Goal: Share content

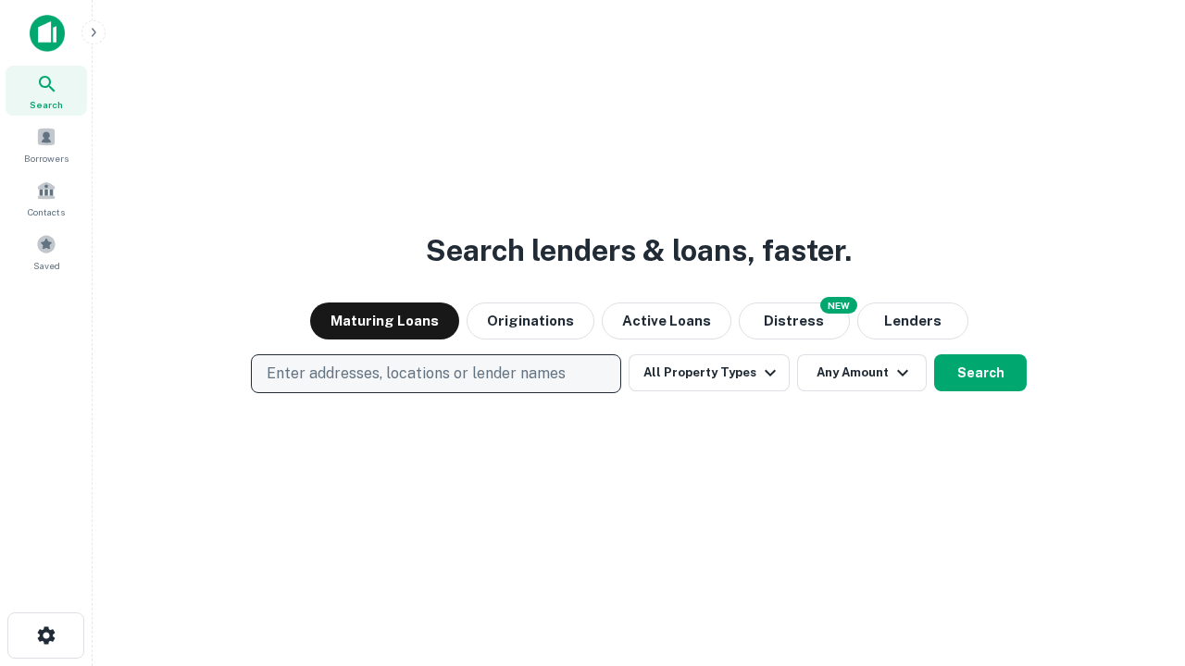
click at [435, 374] on p "Enter addresses, locations or lender names" at bounding box center [416, 374] width 299 height 22
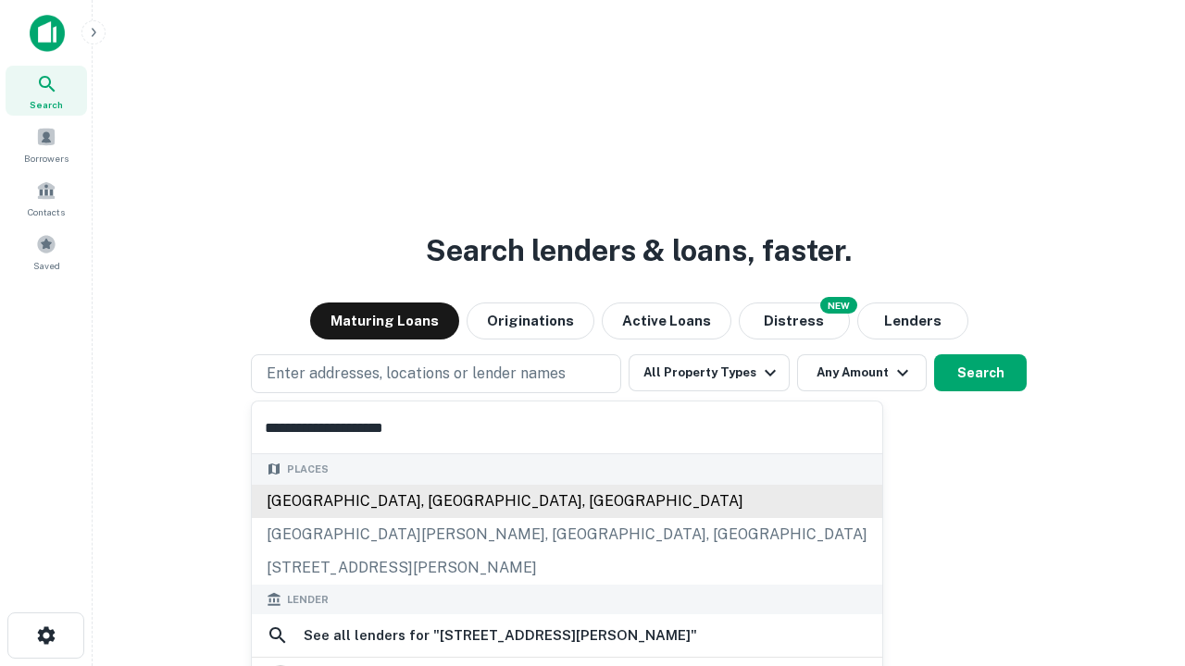
click at [436, 501] on div "[GEOGRAPHIC_DATA], [GEOGRAPHIC_DATA], [GEOGRAPHIC_DATA]" at bounding box center [567, 501] width 630 height 33
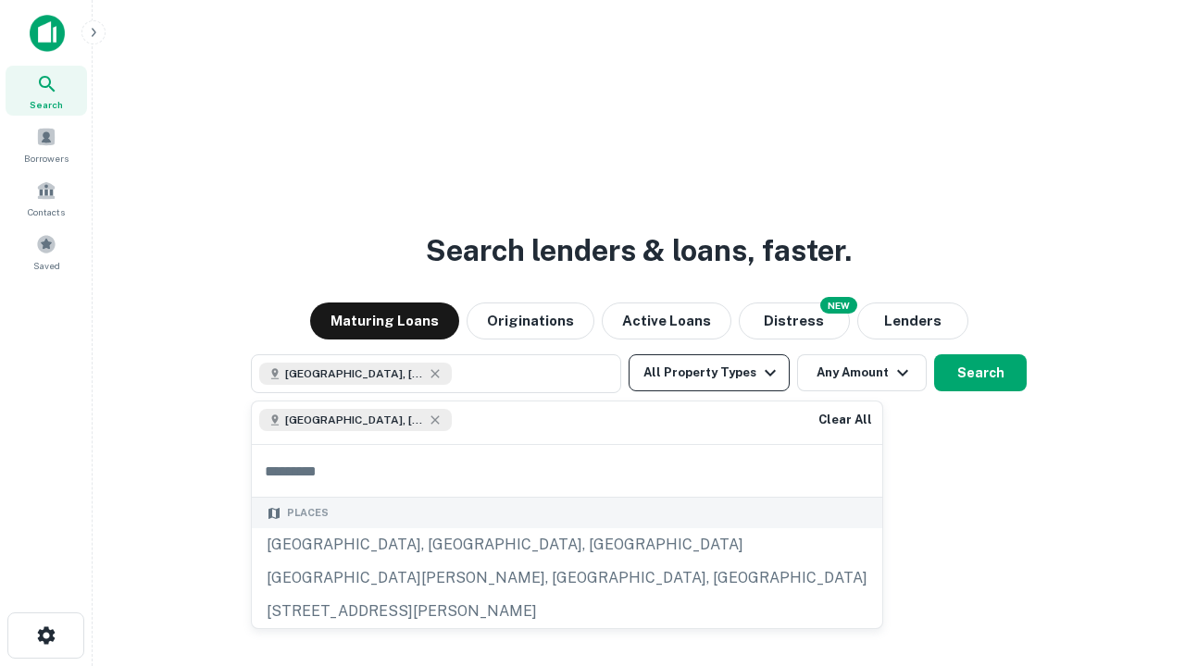
click at [709, 373] on button "All Property Types" at bounding box center [708, 372] width 161 height 37
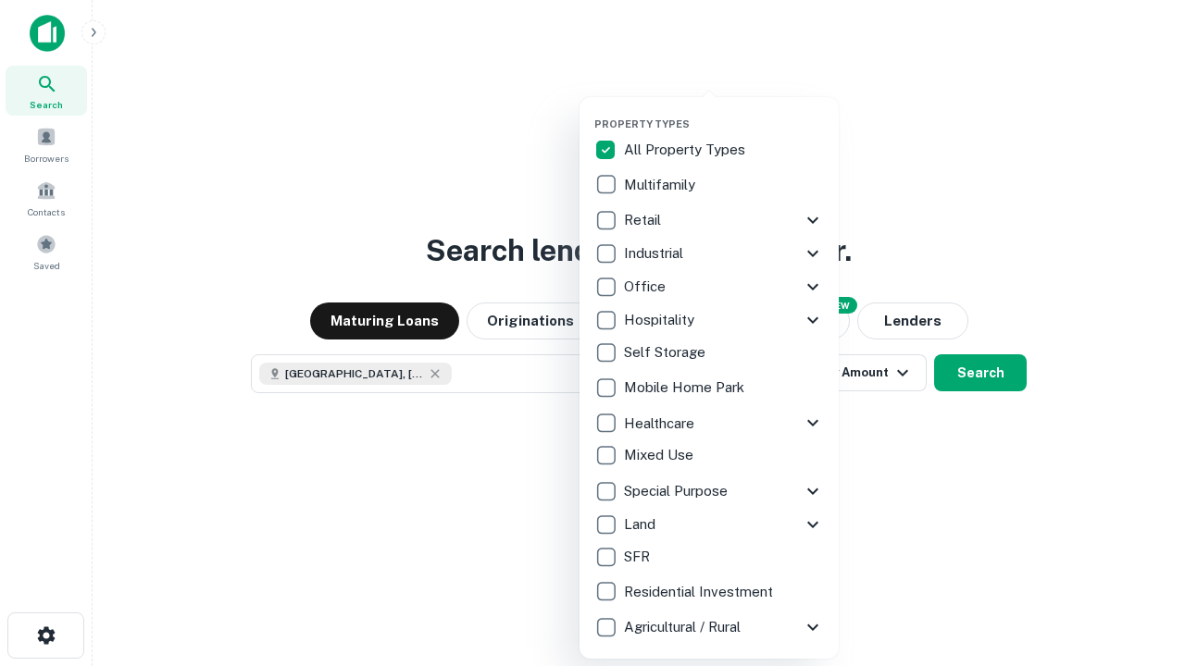
click at [724, 112] on button "button" at bounding box center [723, 112] width 259 height 1
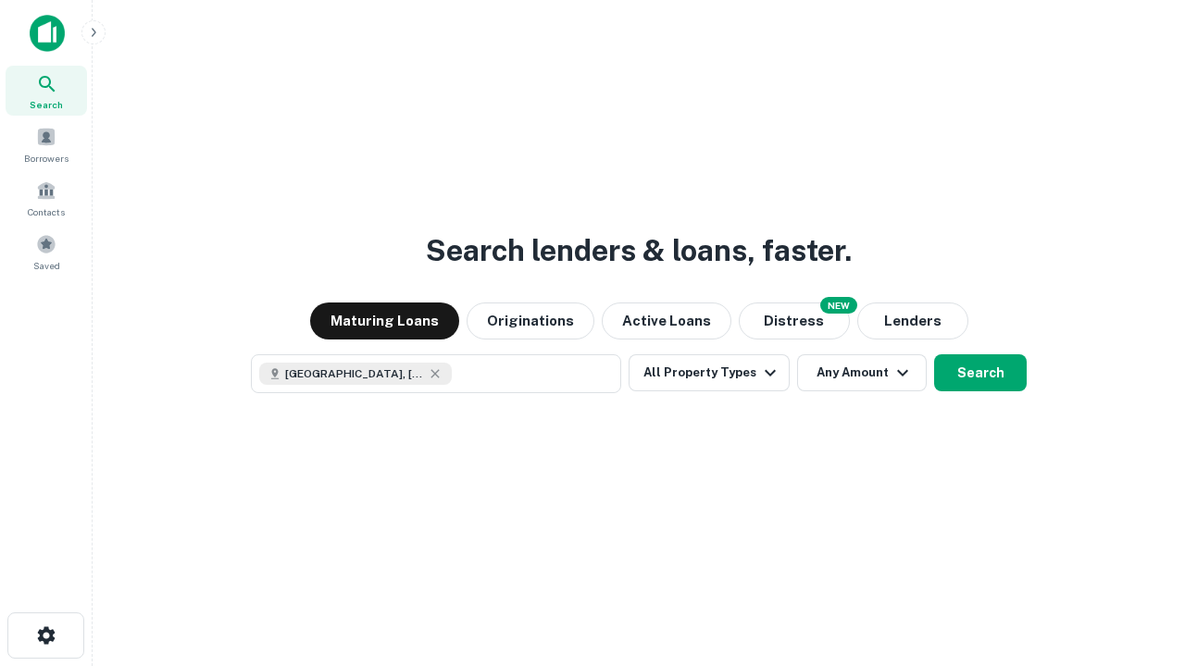
scroll to position [30, 0]
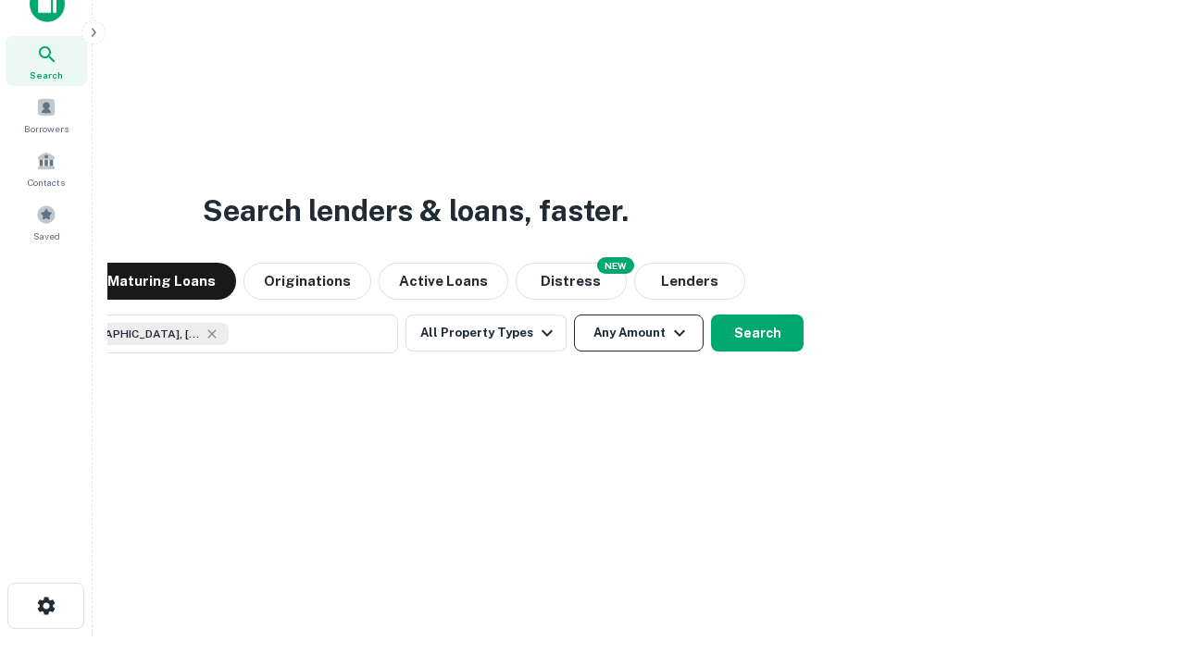
click at [574, 315] on button "Any Amount" at bounding box center [639, 333] width 130 height 37
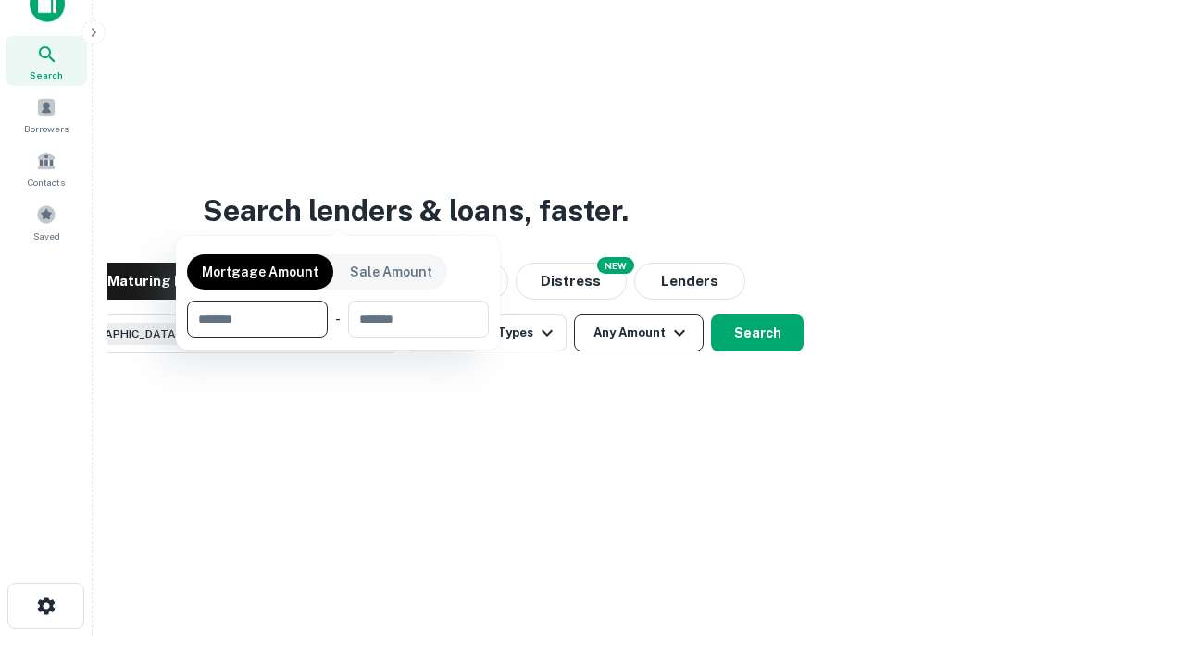
scroll to position [133, 524]
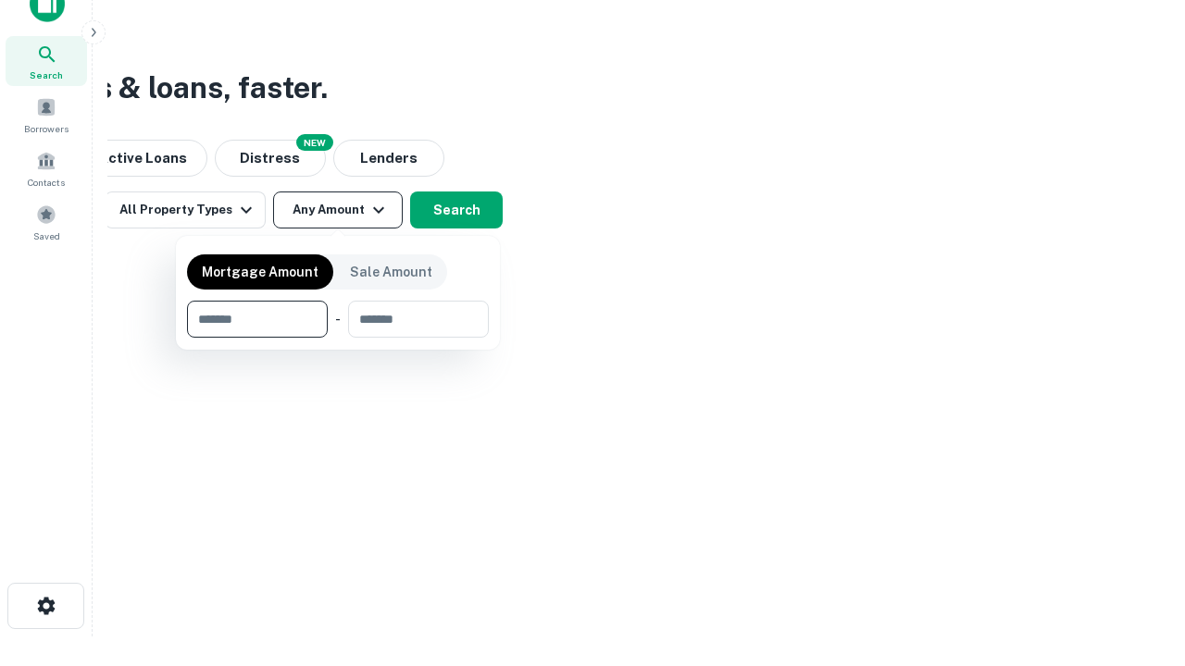
type input "*******"
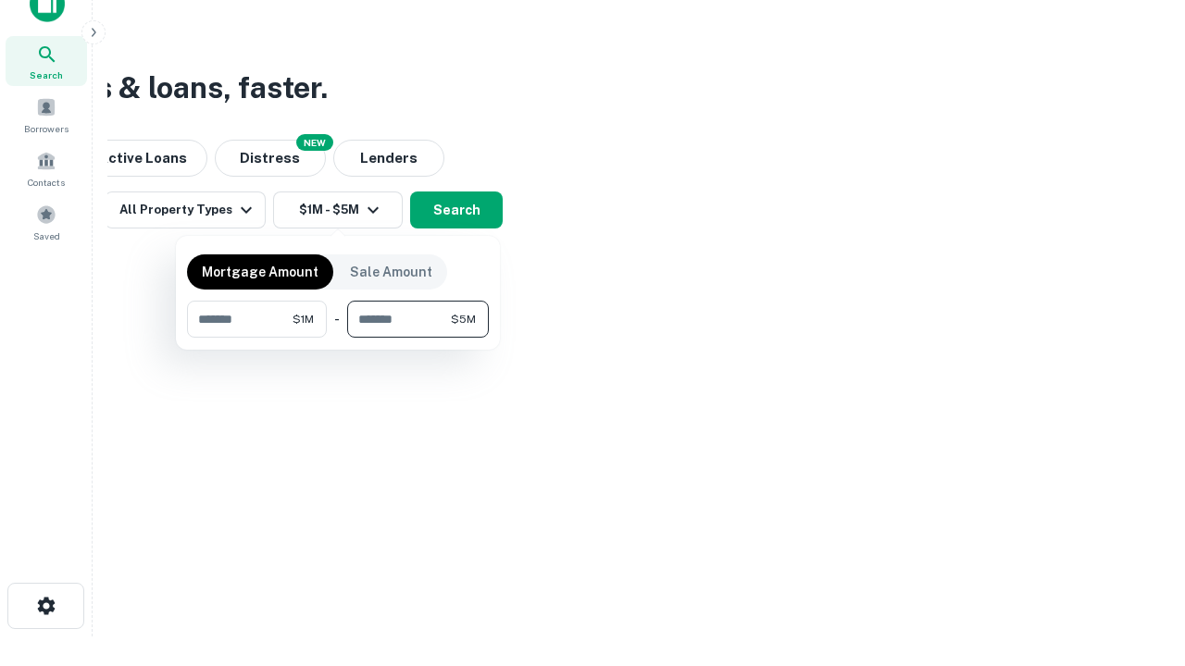
type input "*******"
click at [338, 338] on button "button" at bounding box center [338, 338] width 302 height 1
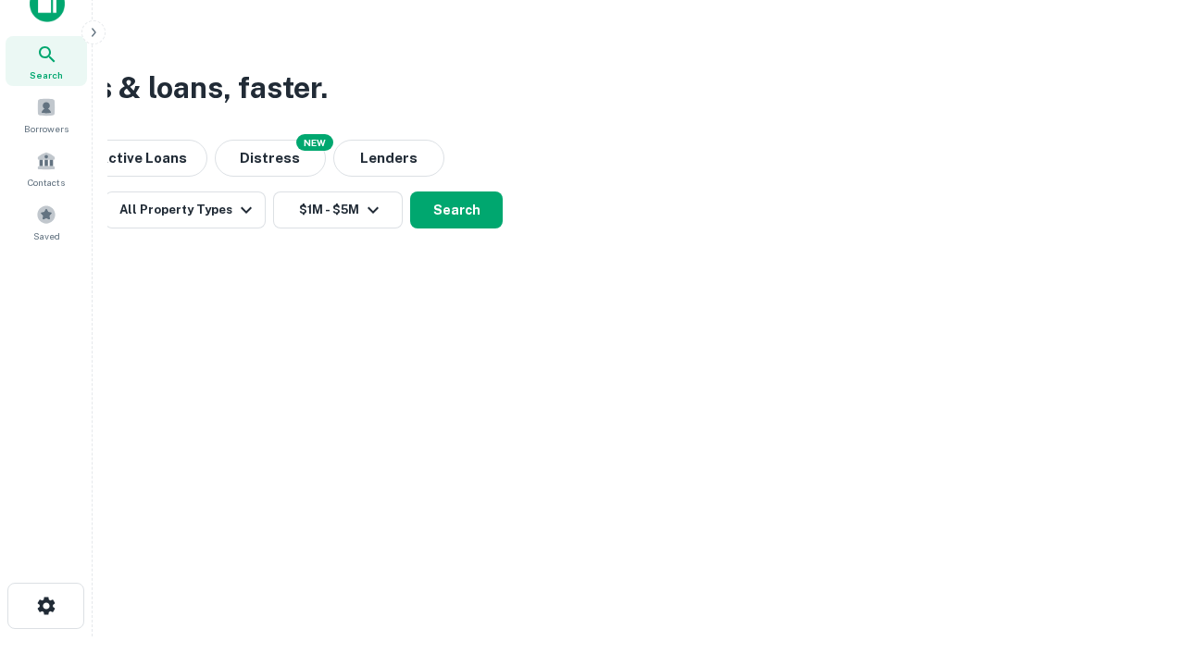
scroll to position [30, 0]
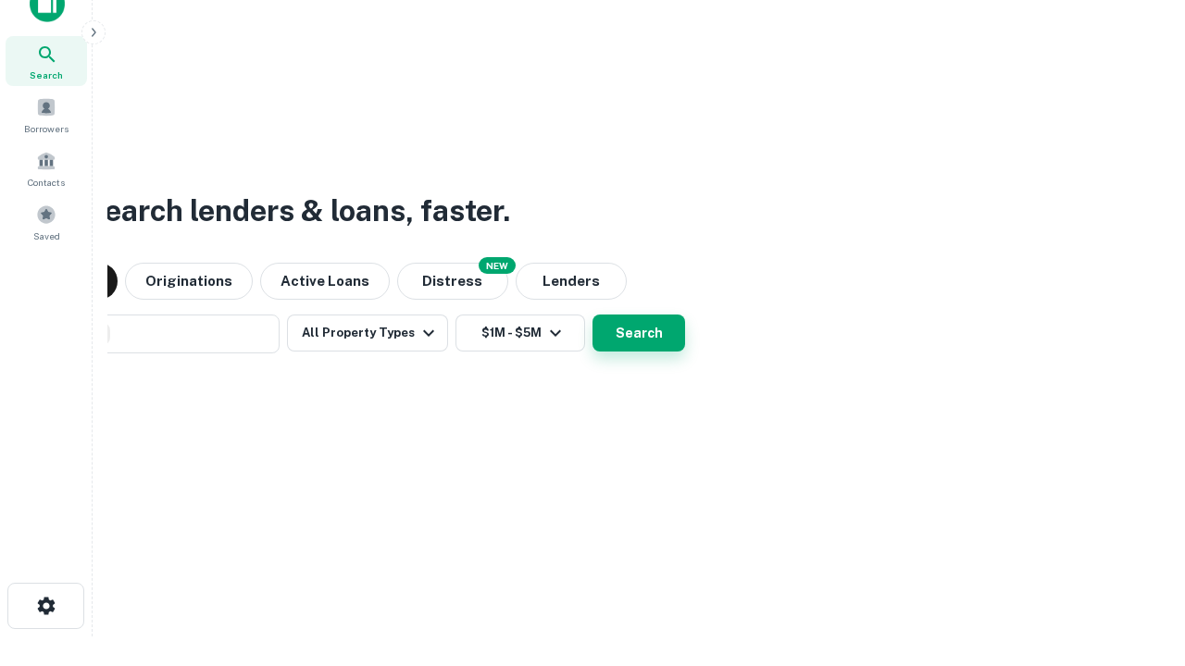
click at [592, 315] on button "Search" at bounding box center [638, 333] width 93 height 37
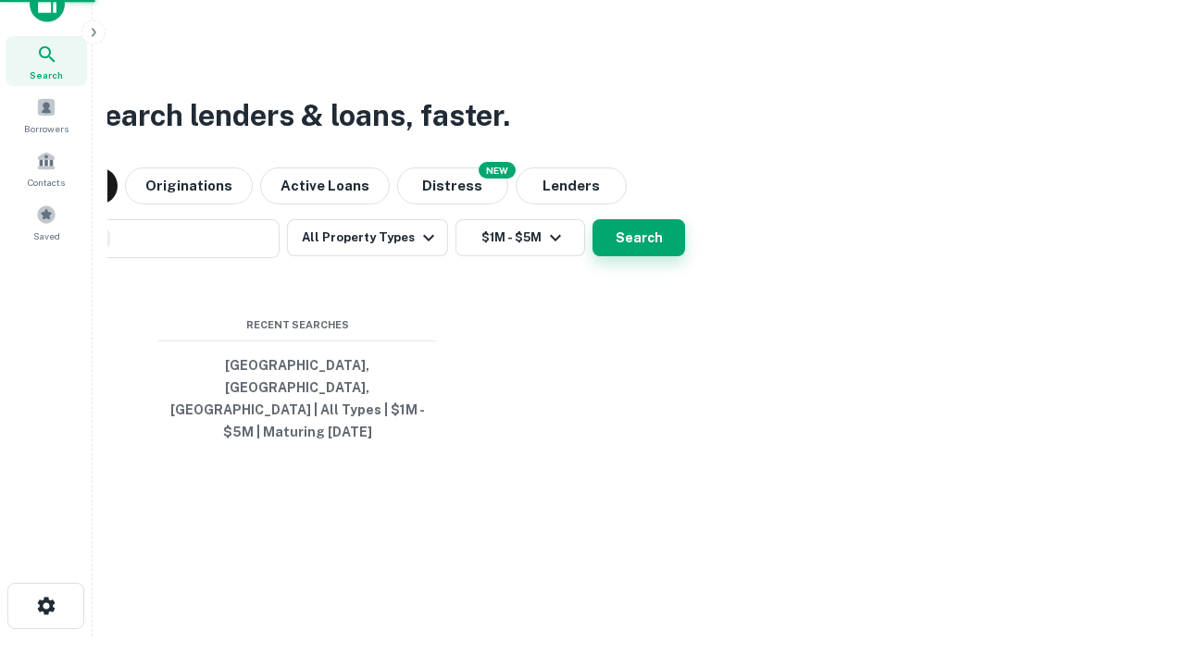
scroll to position [60, 524]
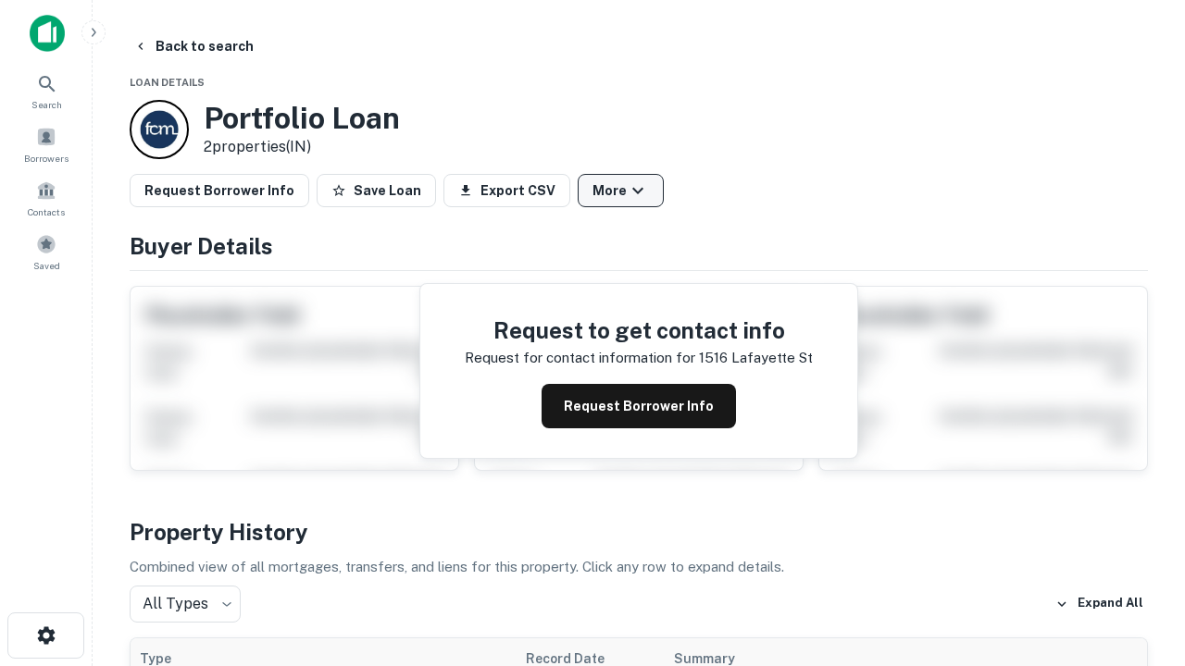
click at [620, 191] on button "More" at bounding box center [620, 190] width 86 height 33
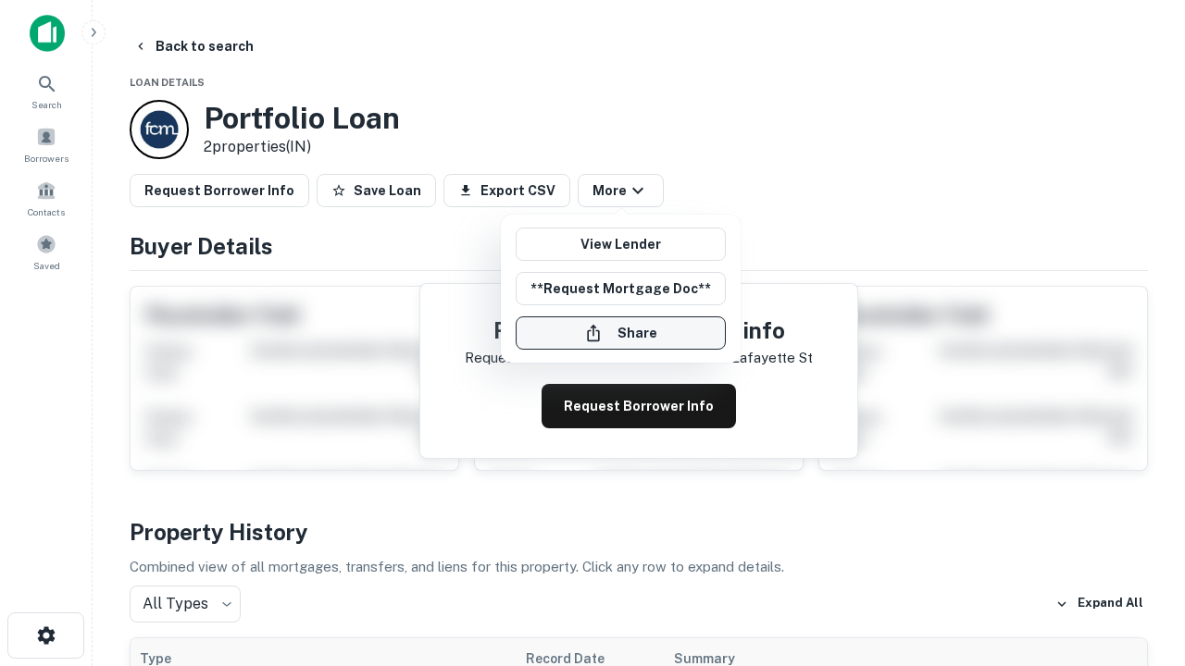
click at [620, 333] on button "Share" at bounding box center [620, 333] width 210 height 33
